Goal: Transaction & Acquisition: Purchase product/service

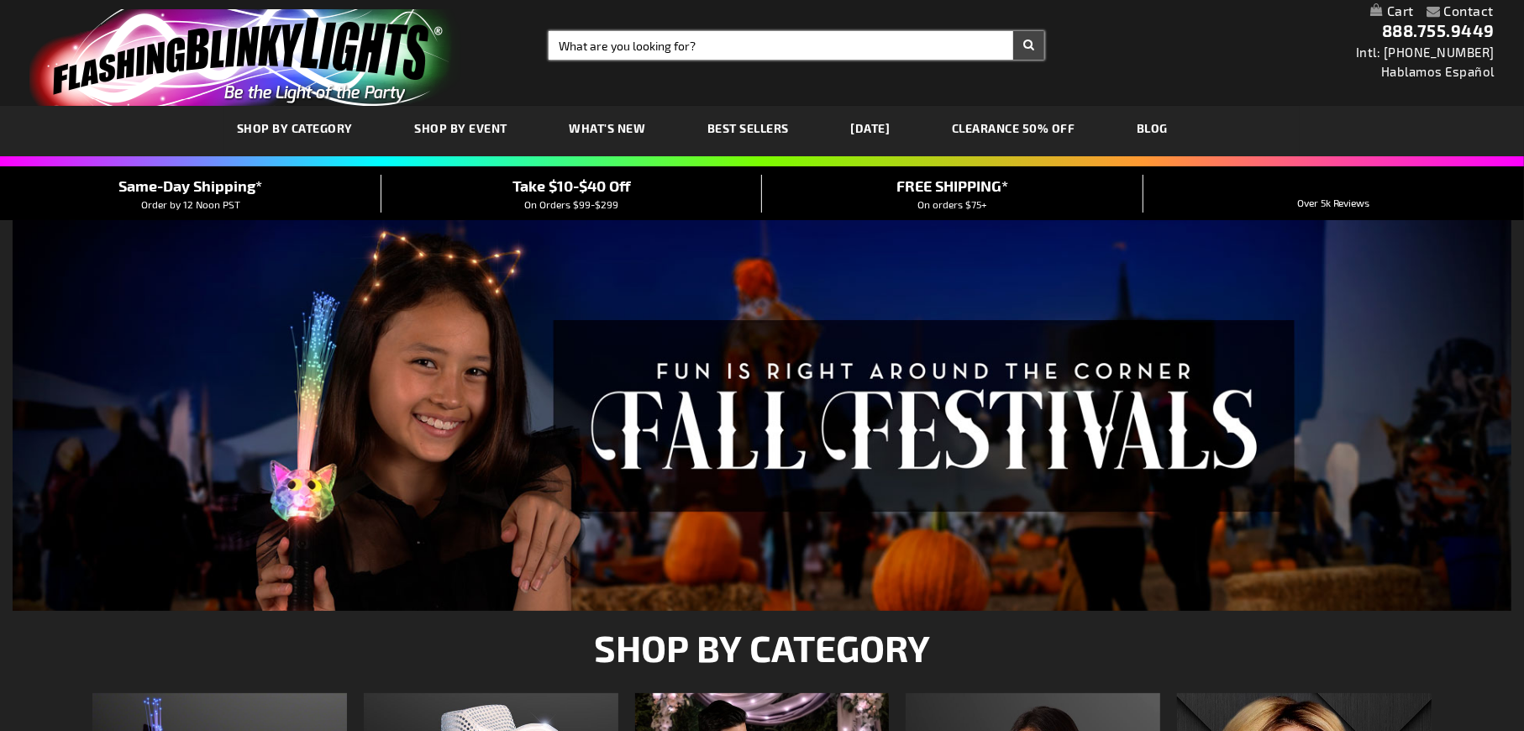
click at [604, 40] on input "Search" at bounding box center [797, 45] width 496 height 29
type input "cowboy hats"
click at [1013, 31] on button "Search" at bounding box center [1028, 45] width 31 height 29
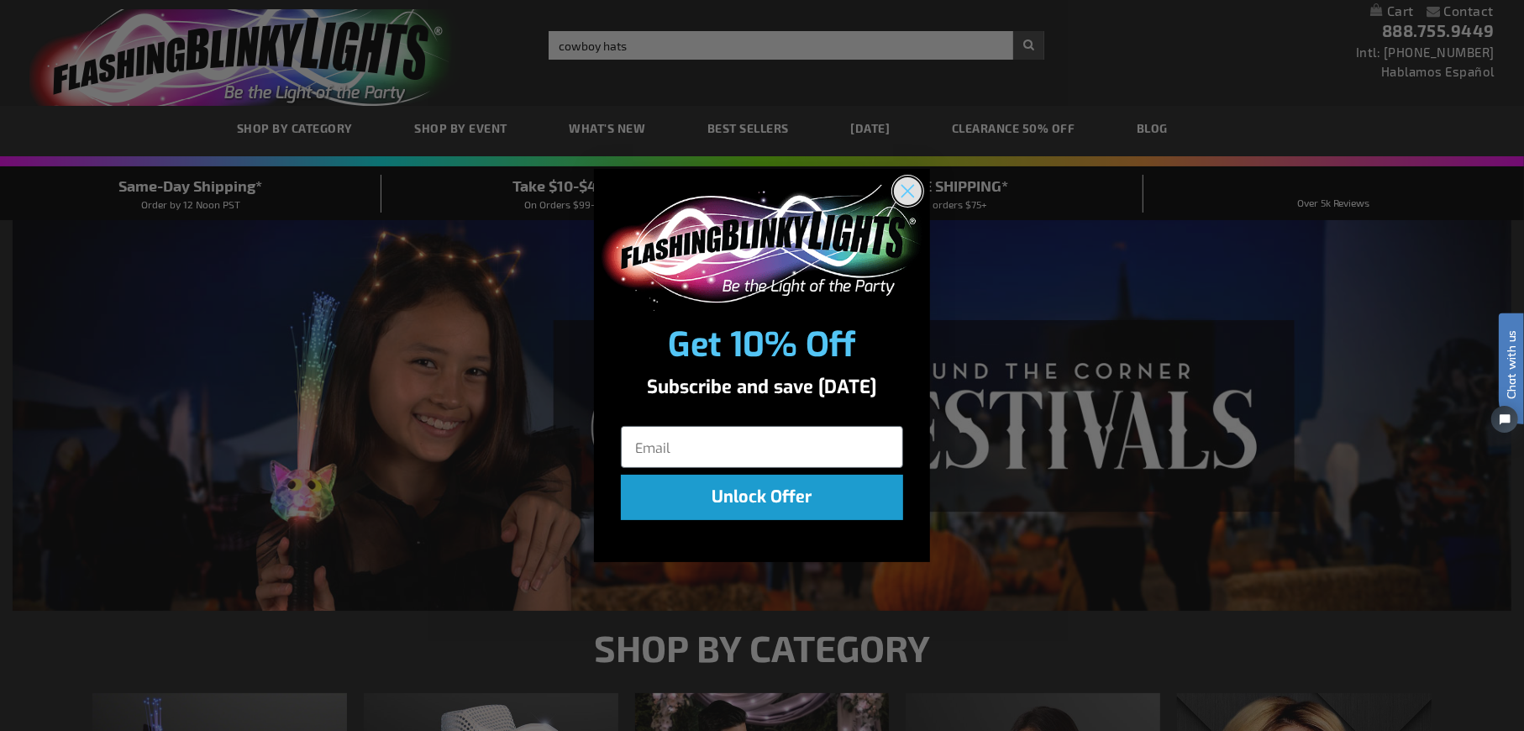
click at [908, 190] on icon "Close dialog" at bounding box center [909, 191] width 12 height 12
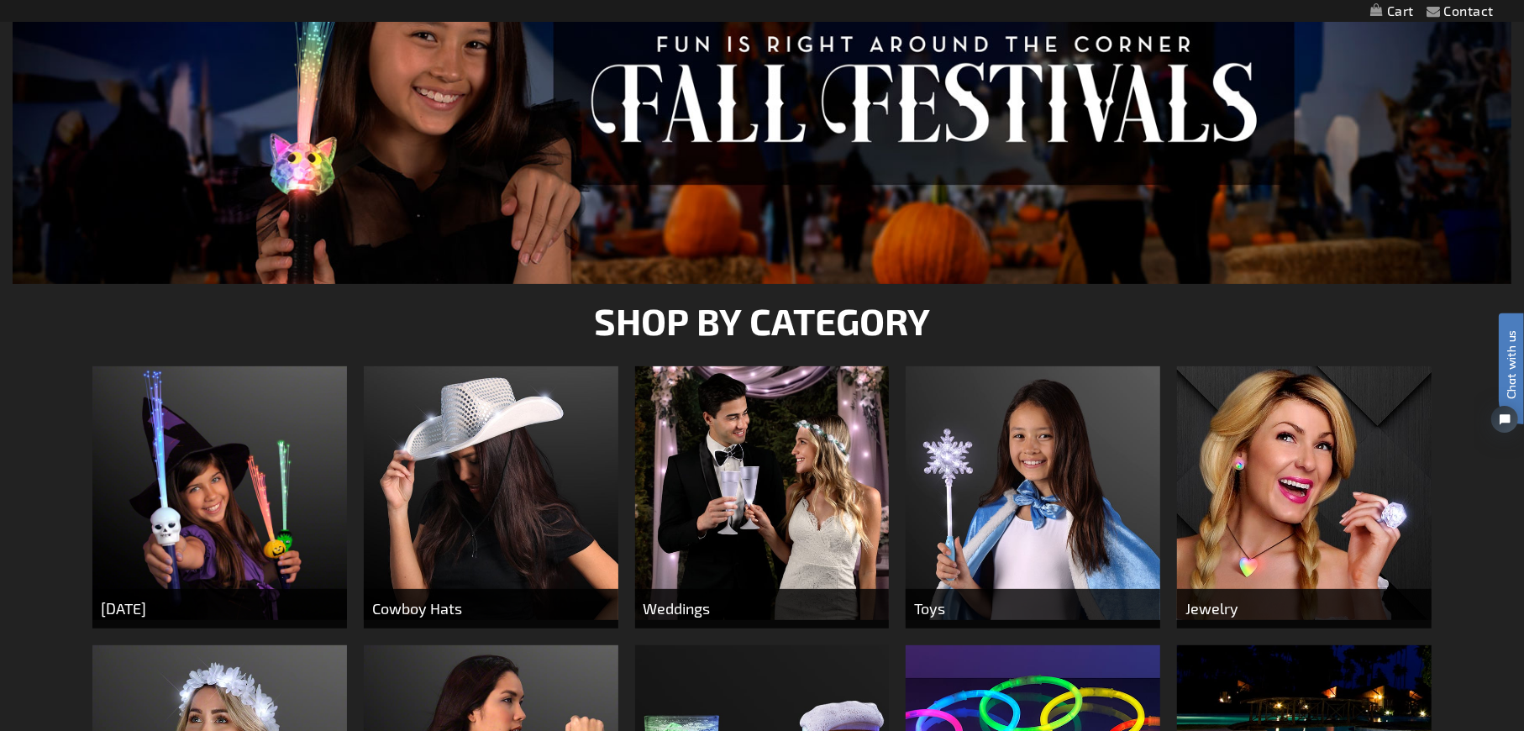
scroll to position [336, 0]
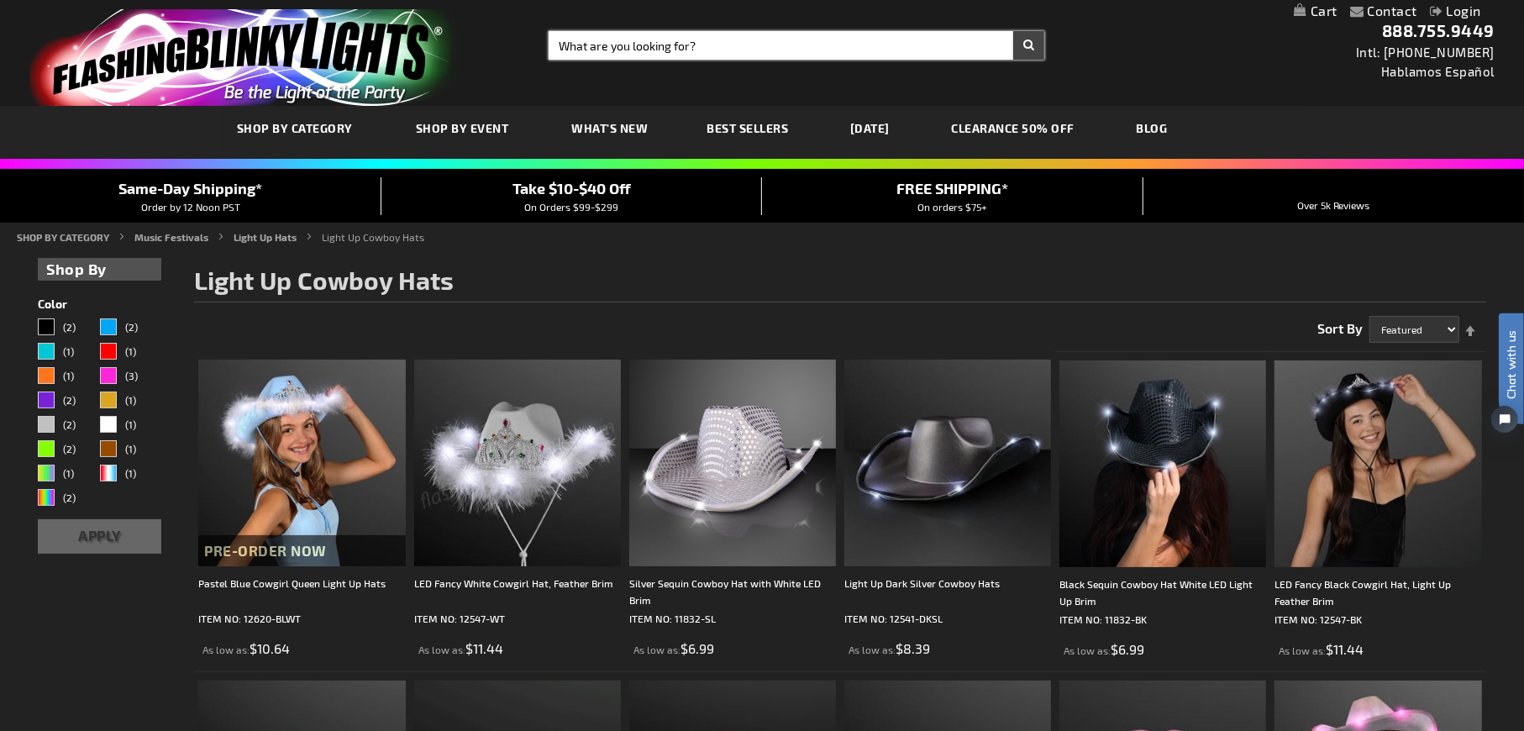
click at [617, 41] on input "Search" at bounding box center [797, 45] width 496 height 29
type input "sunglasses"
click at [1013, 31] on button "Search" at bounding box center [1028, 45] width 31 height 29
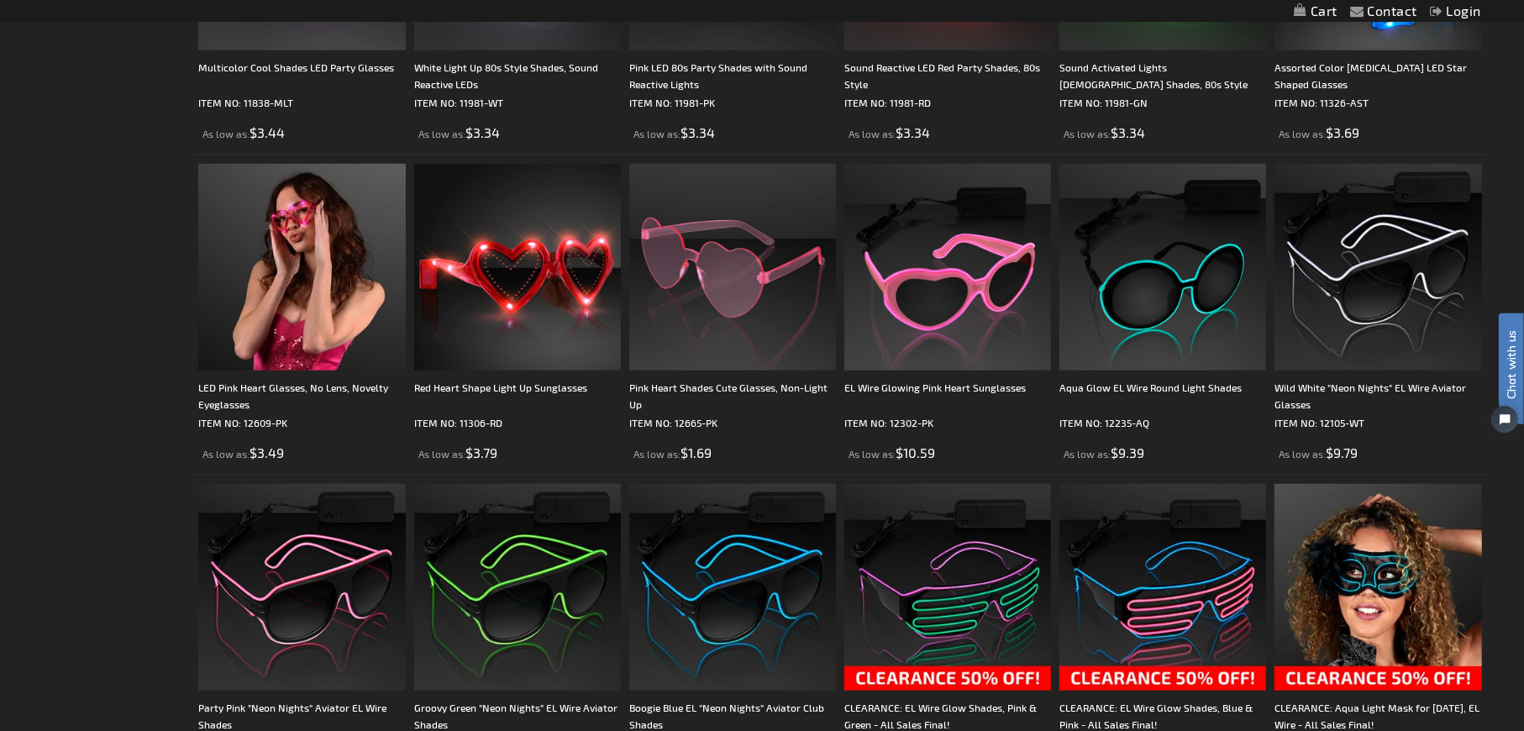
scroll to position [1345, 0]
